Goal: Transaction & Acquisition: Purchase product/service

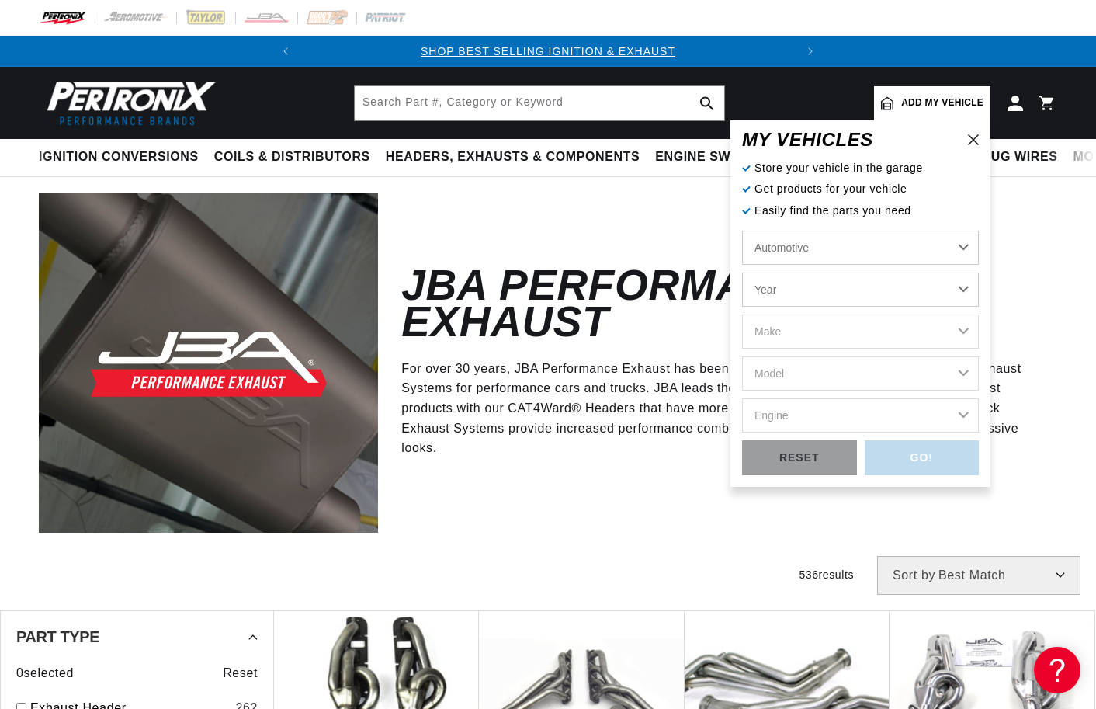
click at [742, 273] on select "Year 2026 2025 2024 2023 2022 2021 2020 2019 2018 2017 2016 2015 2014 2013 2012…" at bounding box center [860, 290] width 237 height 34
select select "2006"
click option "2006" at bounding box center [0, 0] width 0 height 0
select select "2006"
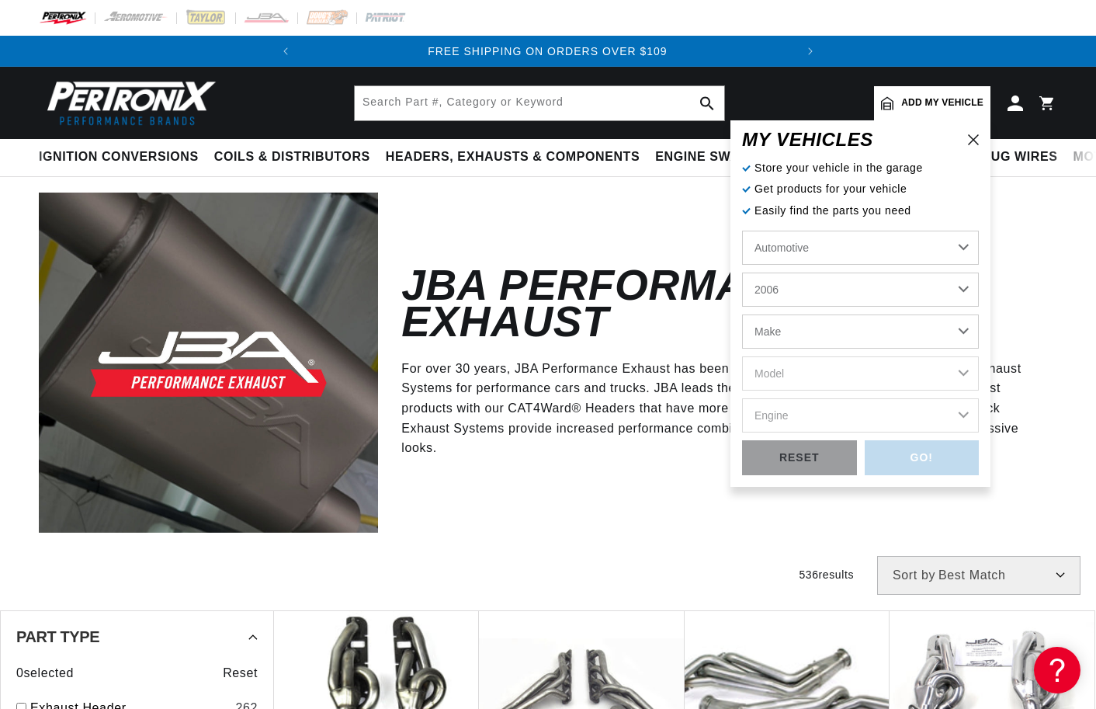
scroll to position [0, 471]
click at [742, 273] on select "2026 2025 2024 2023 2022 2021 2020 2019 2018 2017 2016 2015 2014 2013 2012 2011…" at bounding box center [860, 290] width 237 height 34
click at [846, 299] on select "2026 2025 2024 2023 2022 2021 2020 2019 2018 2017 2016 2015 2014 2013 2012 2011…" at bounding box center [860, 290] width 237 height 34
click at [742, 314] on select "Make Avanti Buick Cadillac Chevrolet Chrysler Dodge Ford GMC Hummer Isuzu Jeep …" at bounding box center [860, 331] width 237 height 34
select select "Dodge"
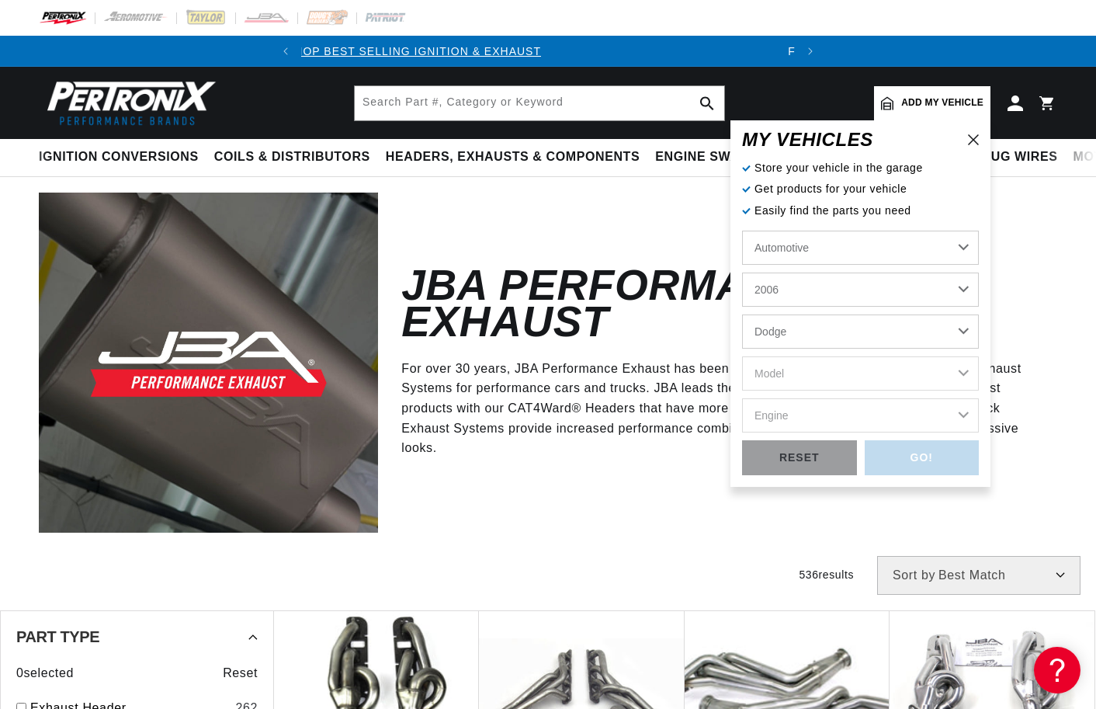
click option "Dodge" at bounding box center [0, 0] width 0 height 0
select select "Dodge"
click at [742, 356] on select "Model Caravan Charger Dakota Durango Grand Caravan Magnum Ram 1500 Ram 2500 Ram…" at bounding box center [860, 373] width 237 height 34
select select "Charger"
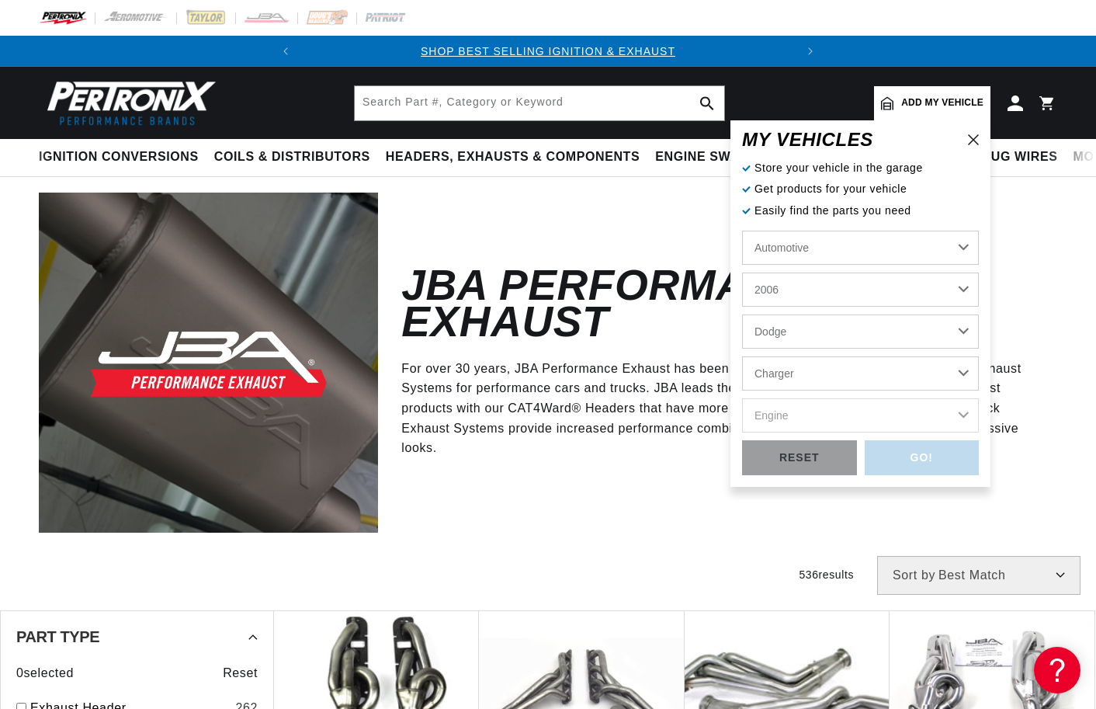
click option "Charger" at bounding box center [0, 0] width 0 height 0
select select "Charger"
click at [742, 398] on select "Engine 3.5L 5.7L 6.1L" at bounding box center [860, 415] width 237 height 34
select select "5.7L"
click option "5.7L" at bounding box center [0, 0] width 0 height 0
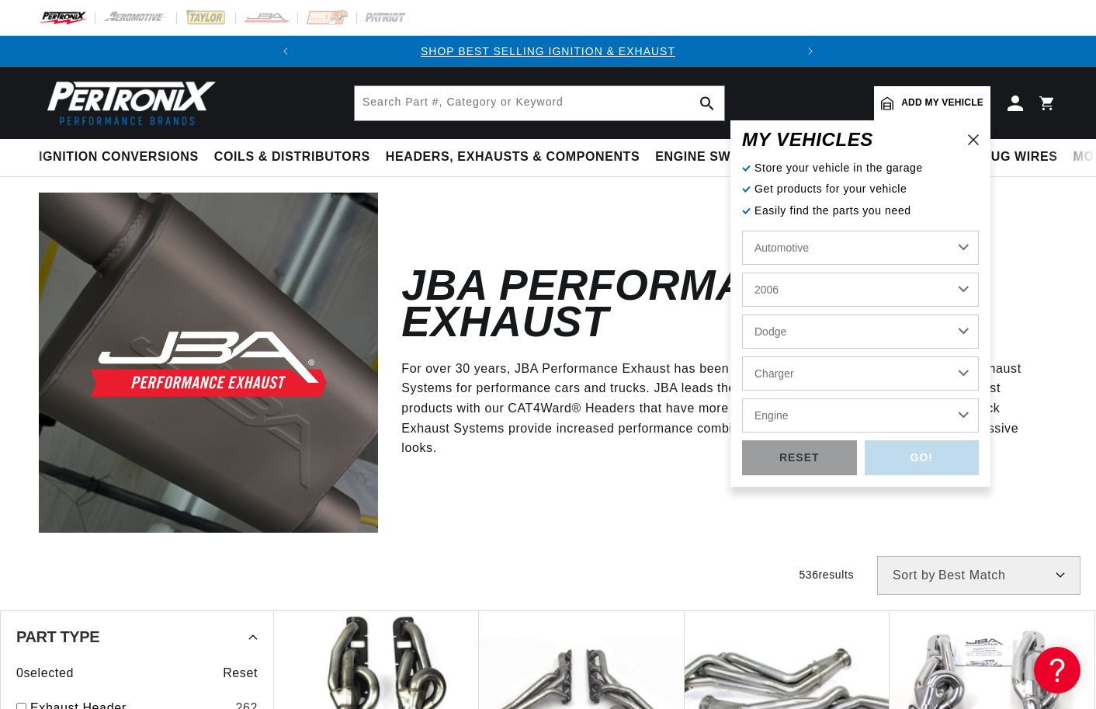
select select "5.7L"
click at [900, 460] on div "GO!" at bounding box center [922, 457] width 115 height 35
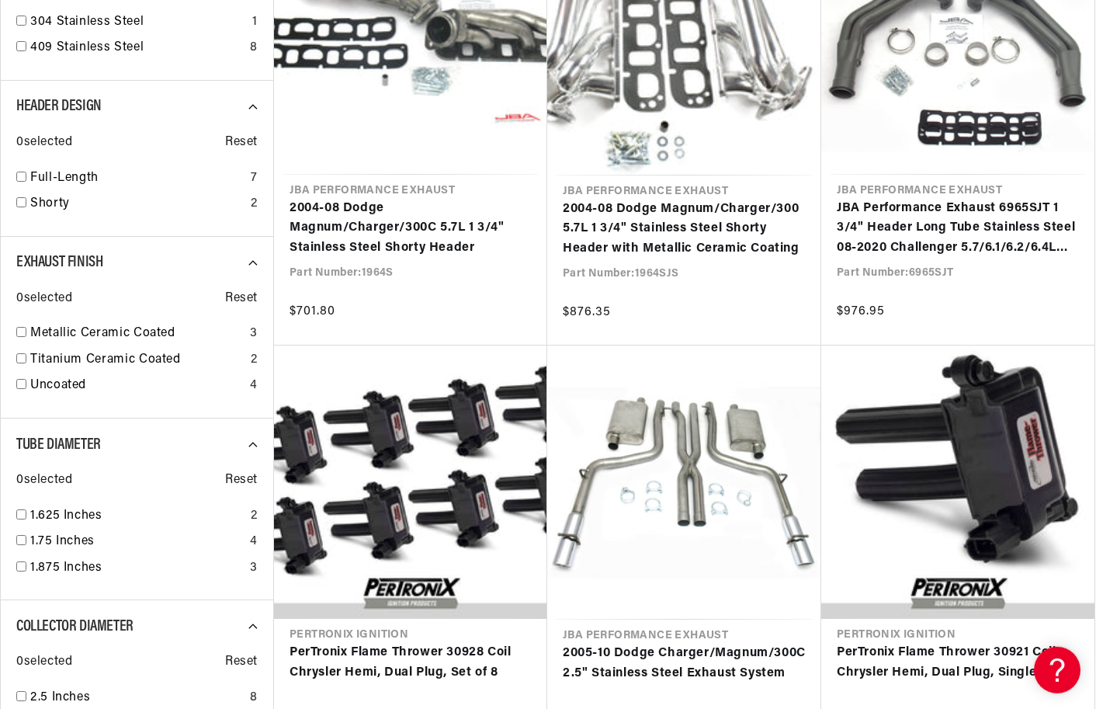
scroll to position [871, 0]
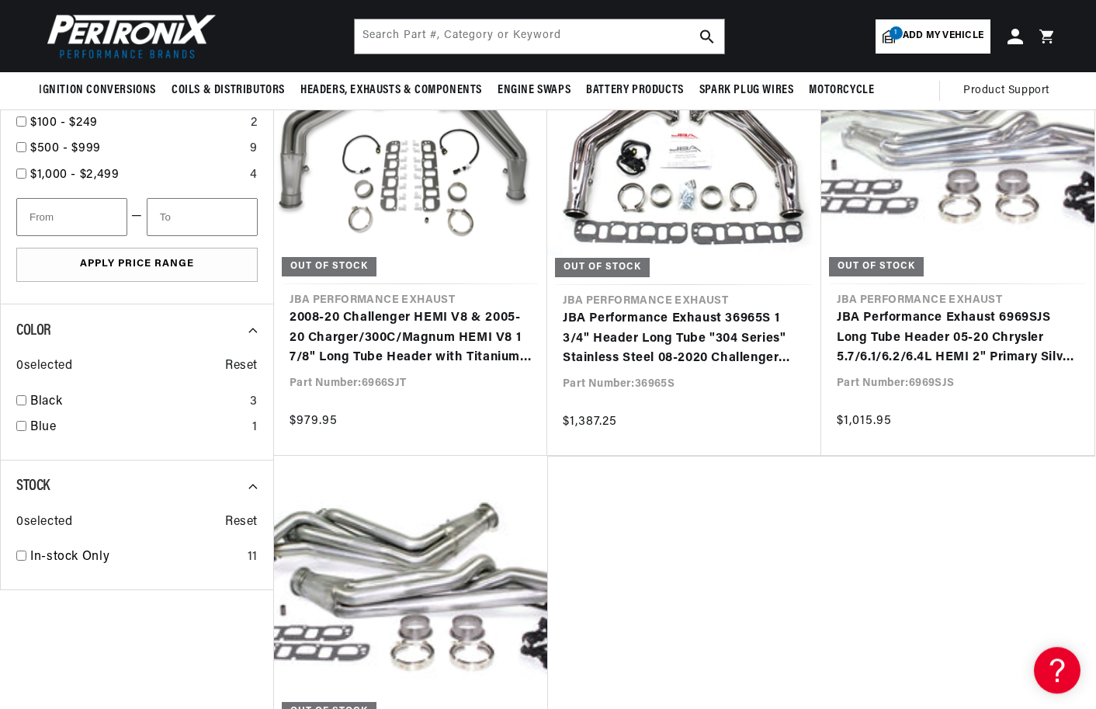
scroll to position [2059, 0]
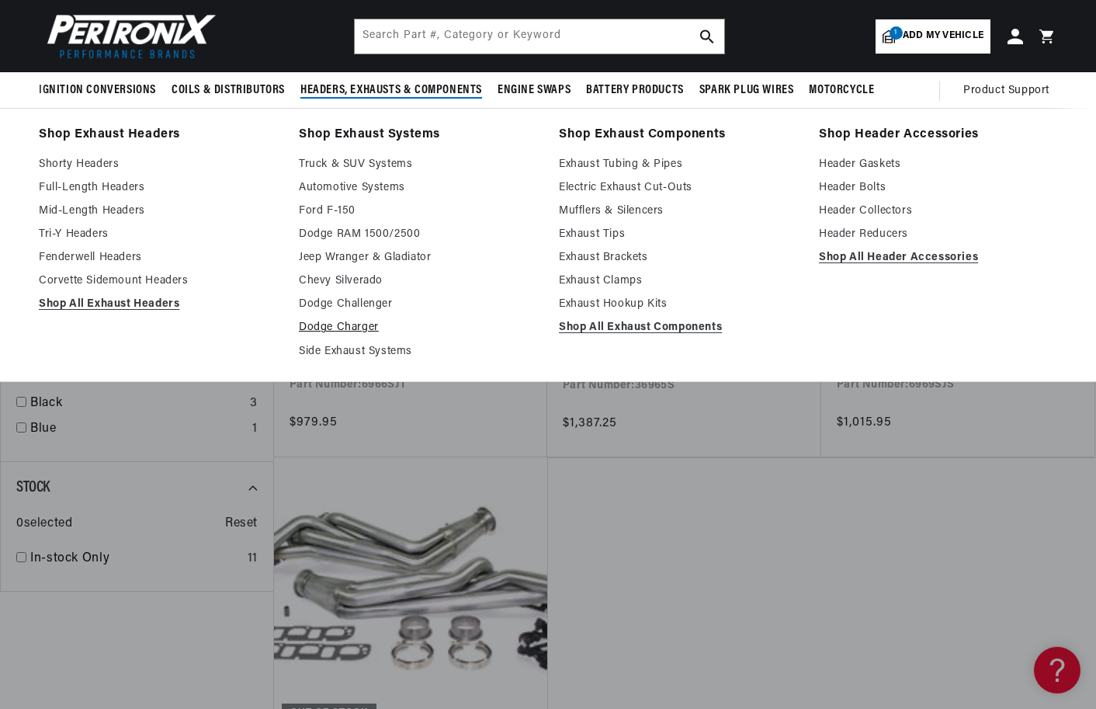
click at [357, 324] on link "Dodge Charger" at bounding box center [418, 327] width 238 height 19
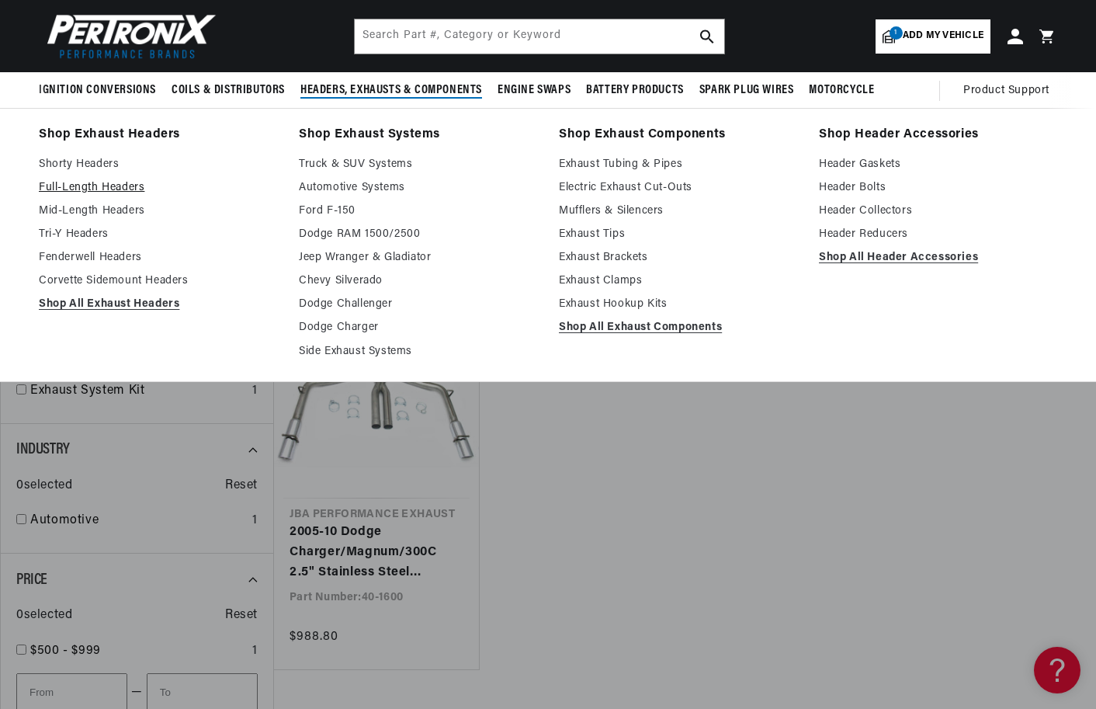
scroll to position [0, 471]
click at [110, 186] on link "Full-Length Headers" at bounding box center [158, 188] width 238 height 19
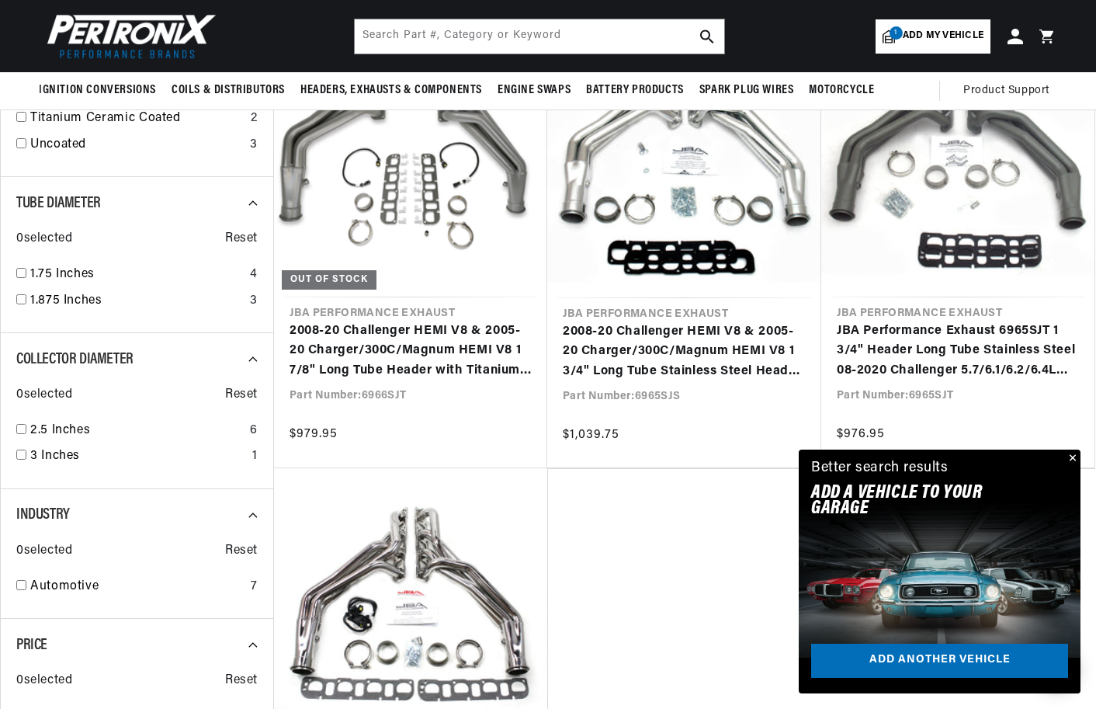
scroll to position [871, 0]
